Goal: Information Seeking & Learning: Learn about a topic

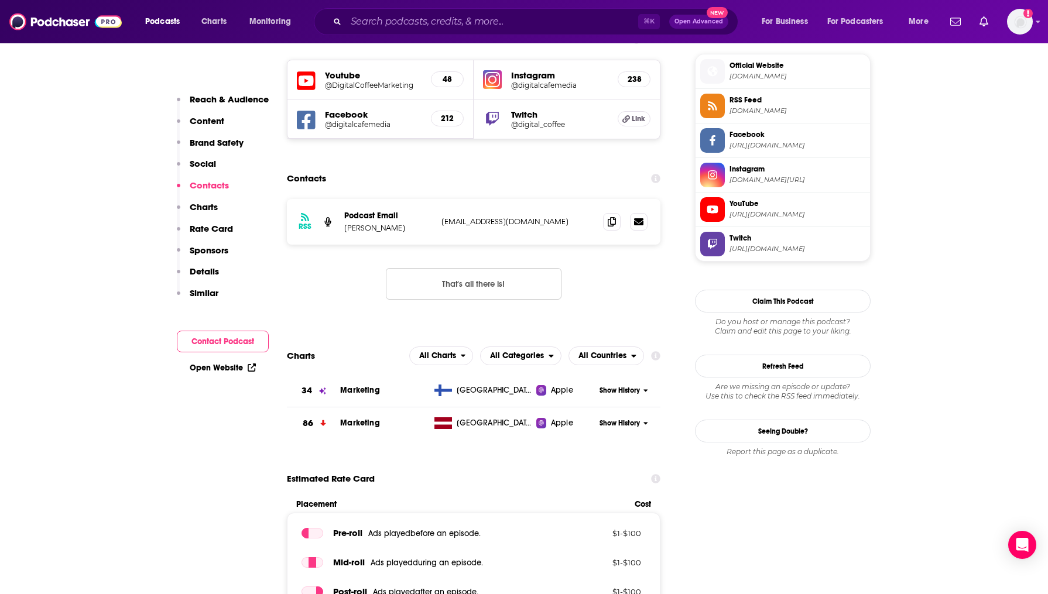
scroll to position [946, 0]
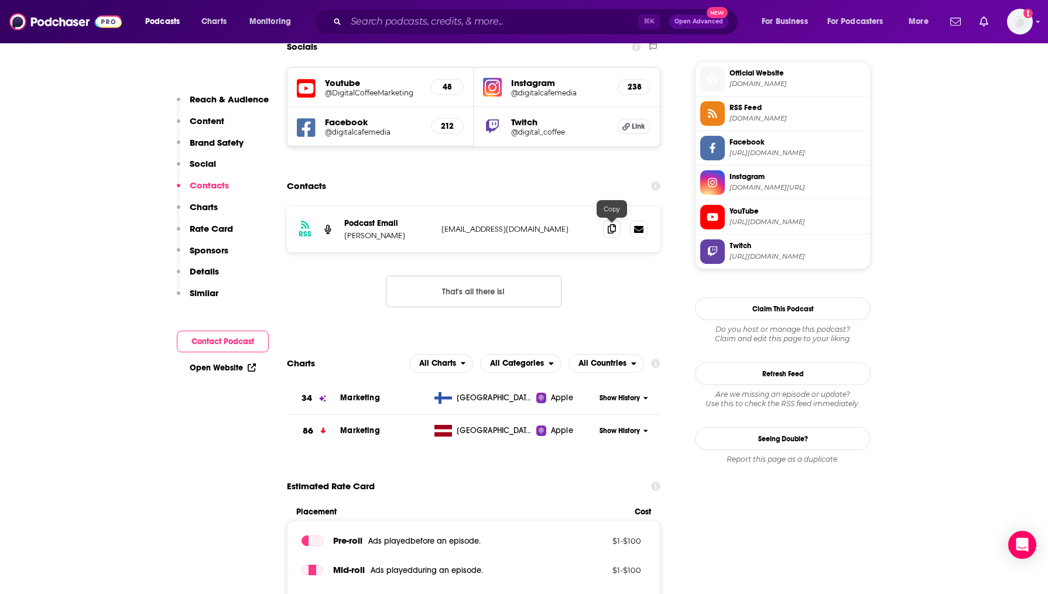
click at [611, 237] on span at bounding box center [612, 229] width 18 height 18
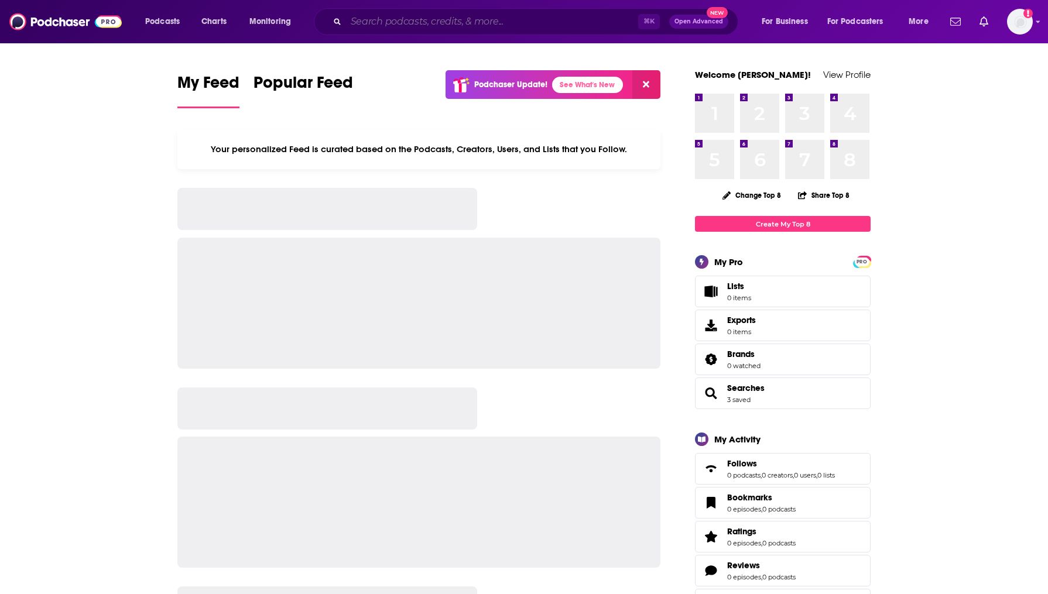
click at [541, 19] on input "Search podcasts, credits, & more..." at bounding box center [492, 21] width 292 height 19
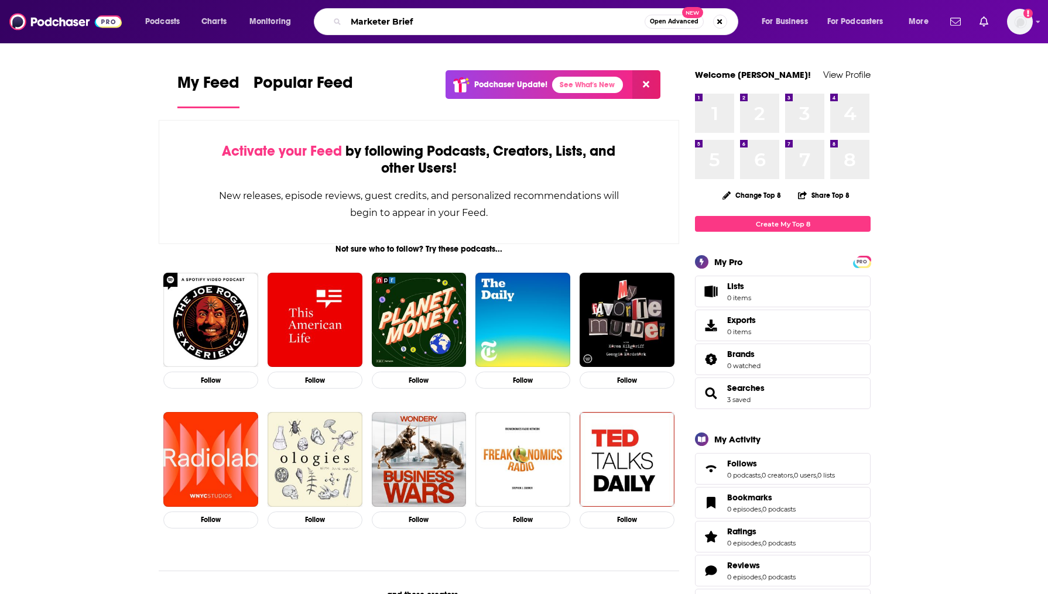
type input "Marketer Brief"
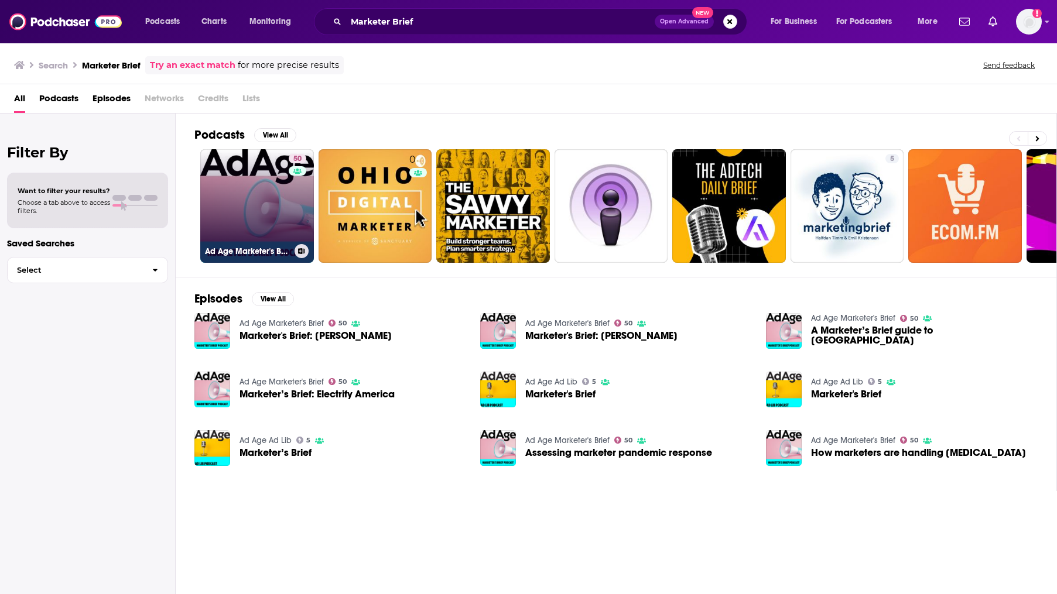
click at [262, 247] on h3 "Ad Age Marketer's Brief" at bounding box center [247, 252] width 85 height 10
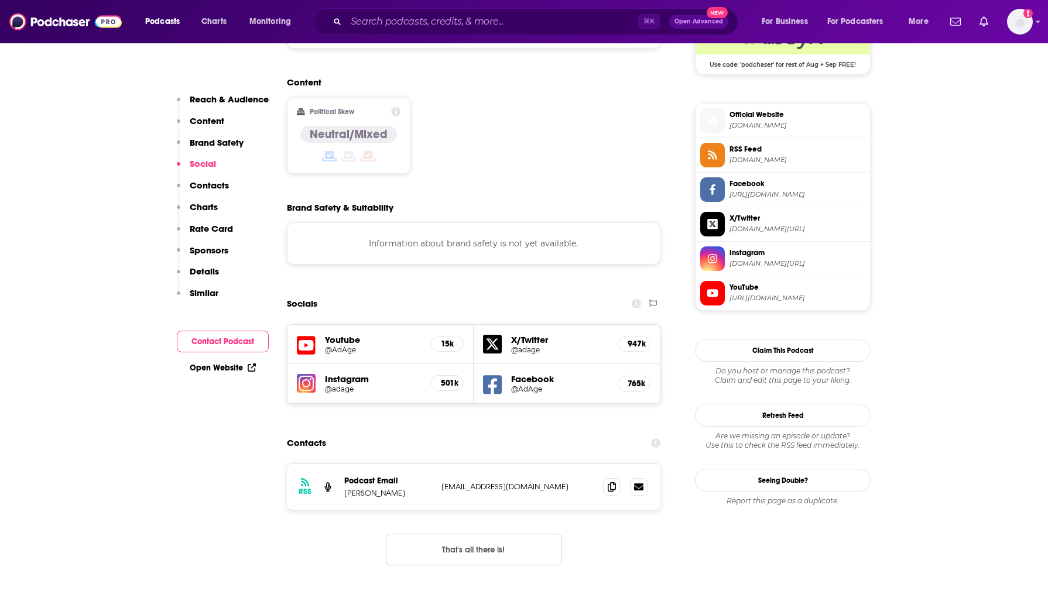
scroll to position [935, 0]
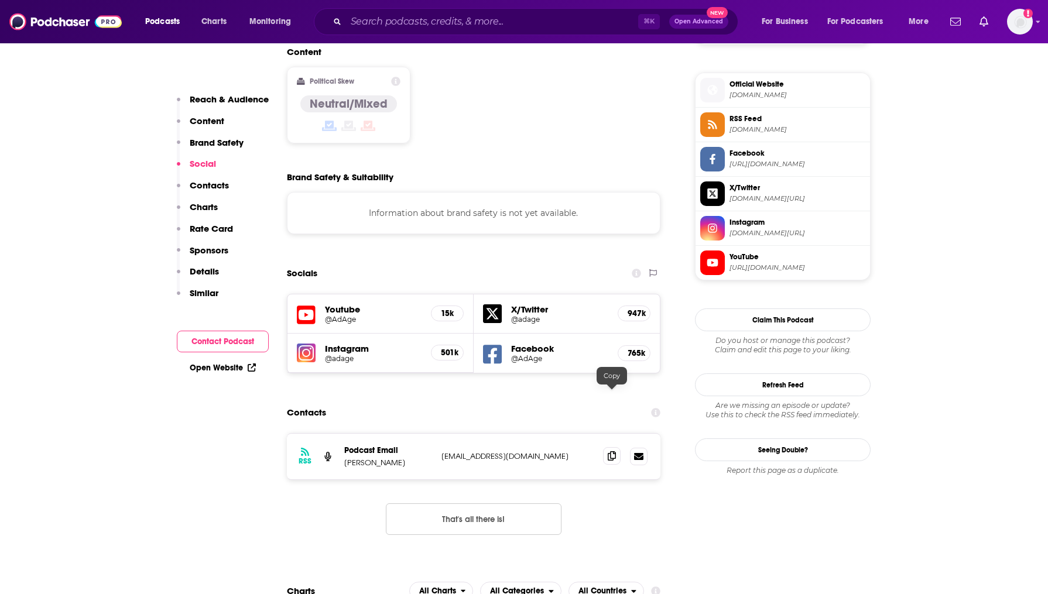
click at [604, 447] on span at bounding box center [612, 456] width 18 height 18
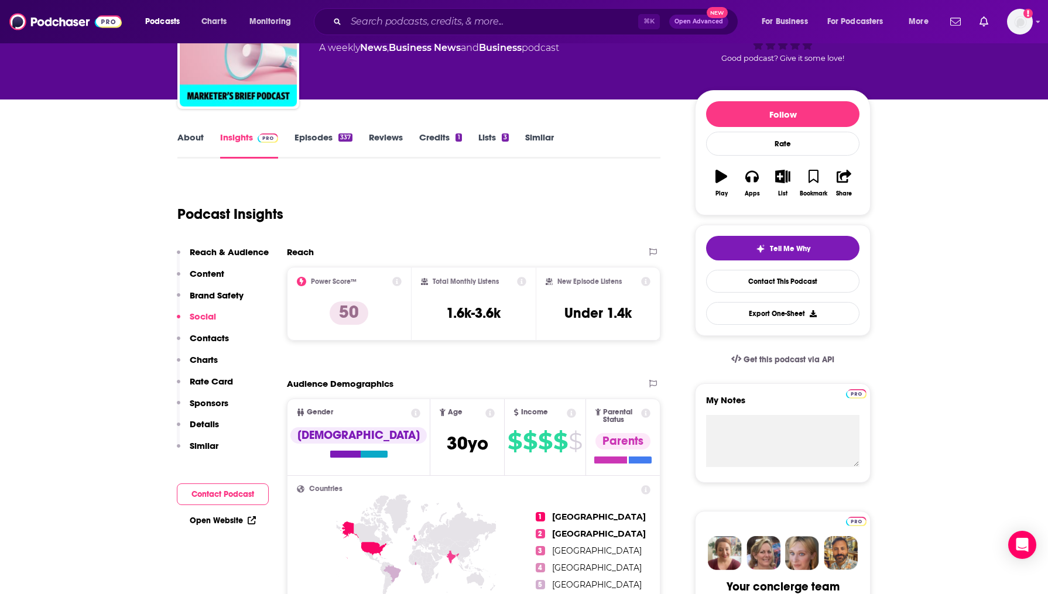
scroll to position [0, 0]
